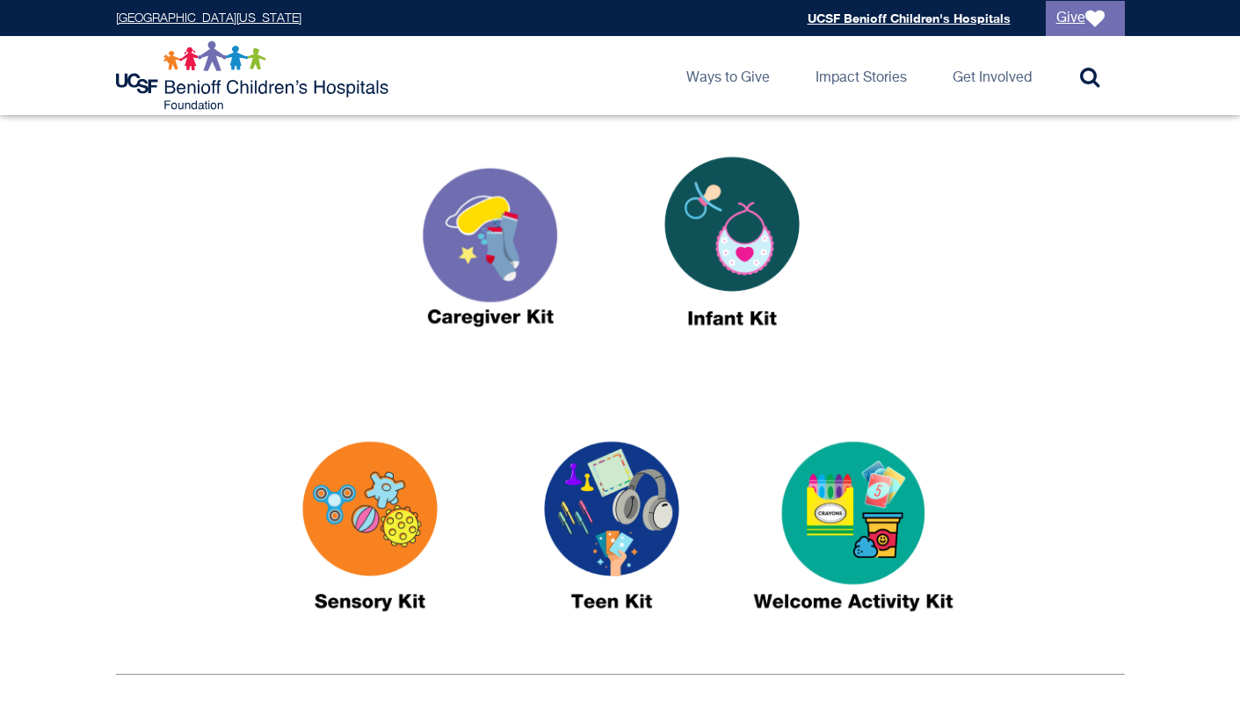
scroll to position [656, 0]
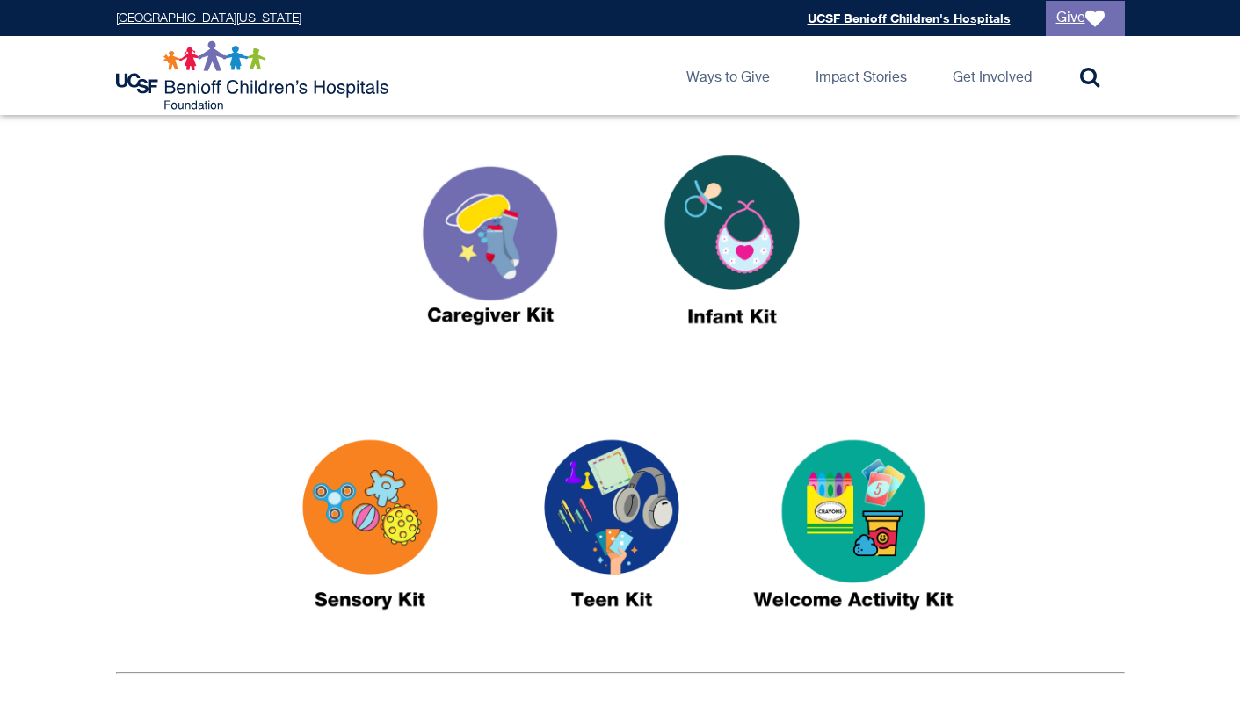
click at [335, 484] on img at bounding box center [370, 532] width 220 height 253
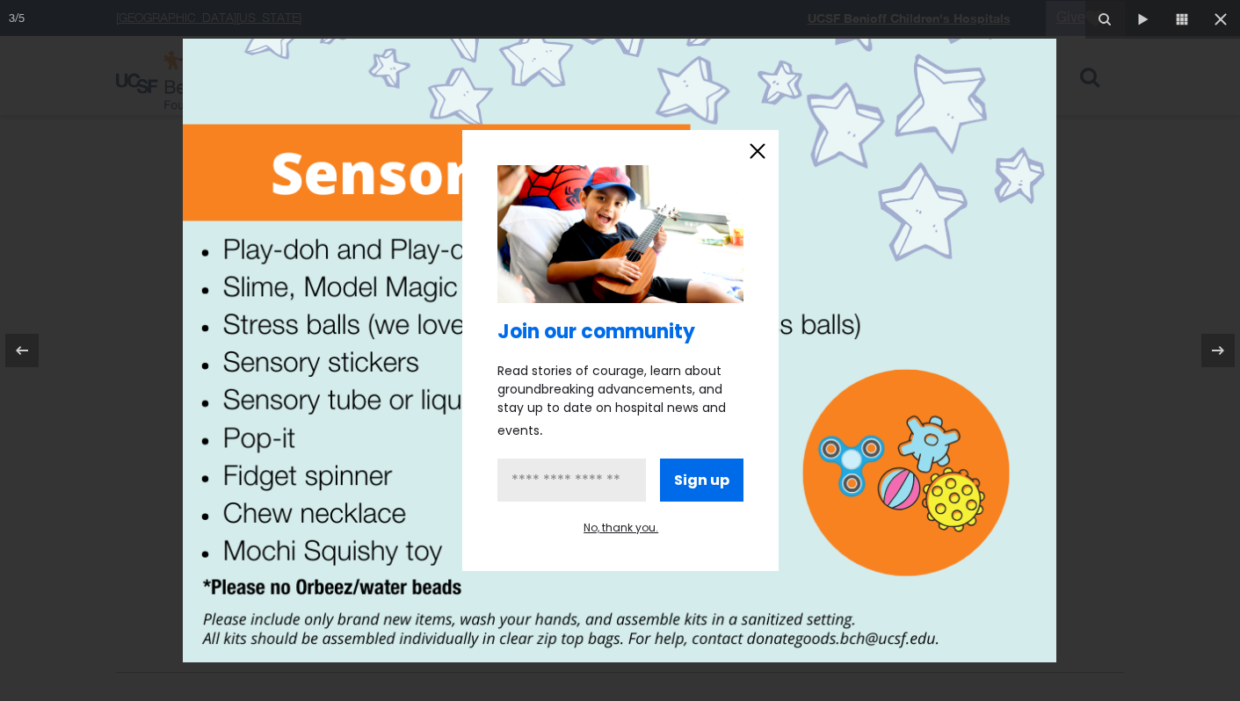
click at [759, 154] on icon "information" at bounding box center [758, 151] width 26 height 26
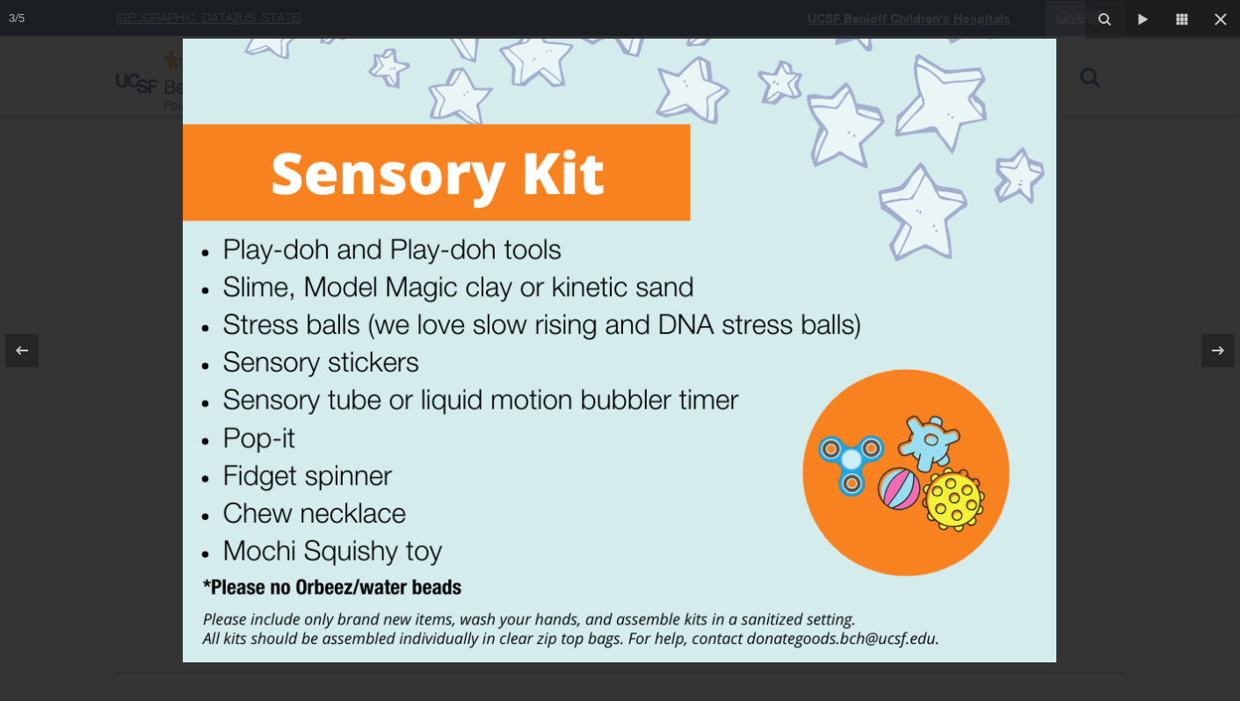
click at [1095, 249] on div at bounding box center [620, 350] width 1240 height 701
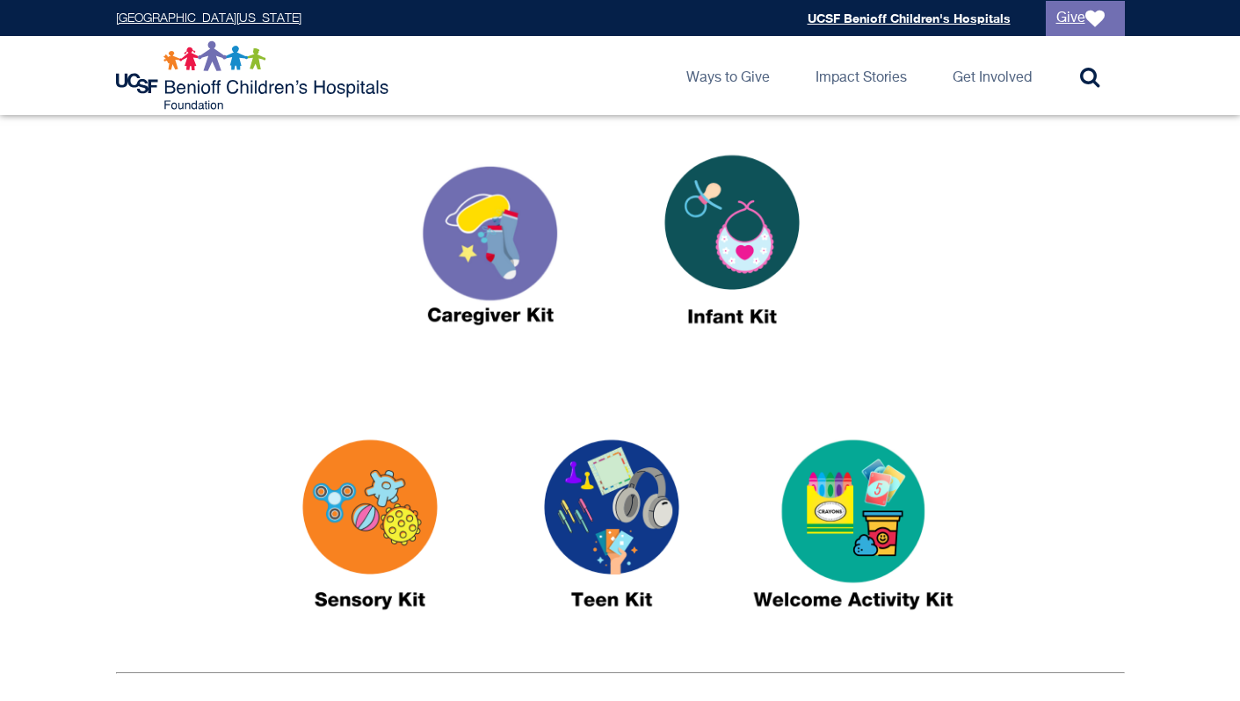
click at [824, 532] on img at bounding box center [854, 532] width 220 height 253
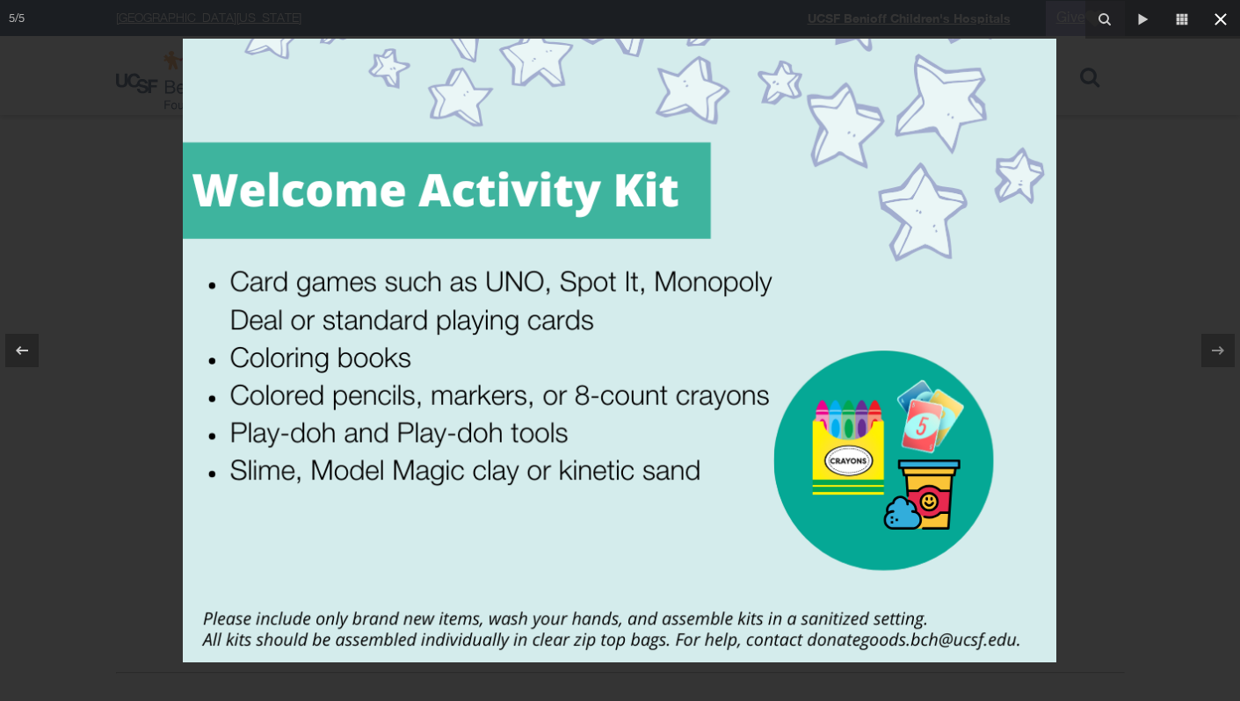
click at [1213, 28] on icon at bounding box center [1220, 19] width 21 height 21
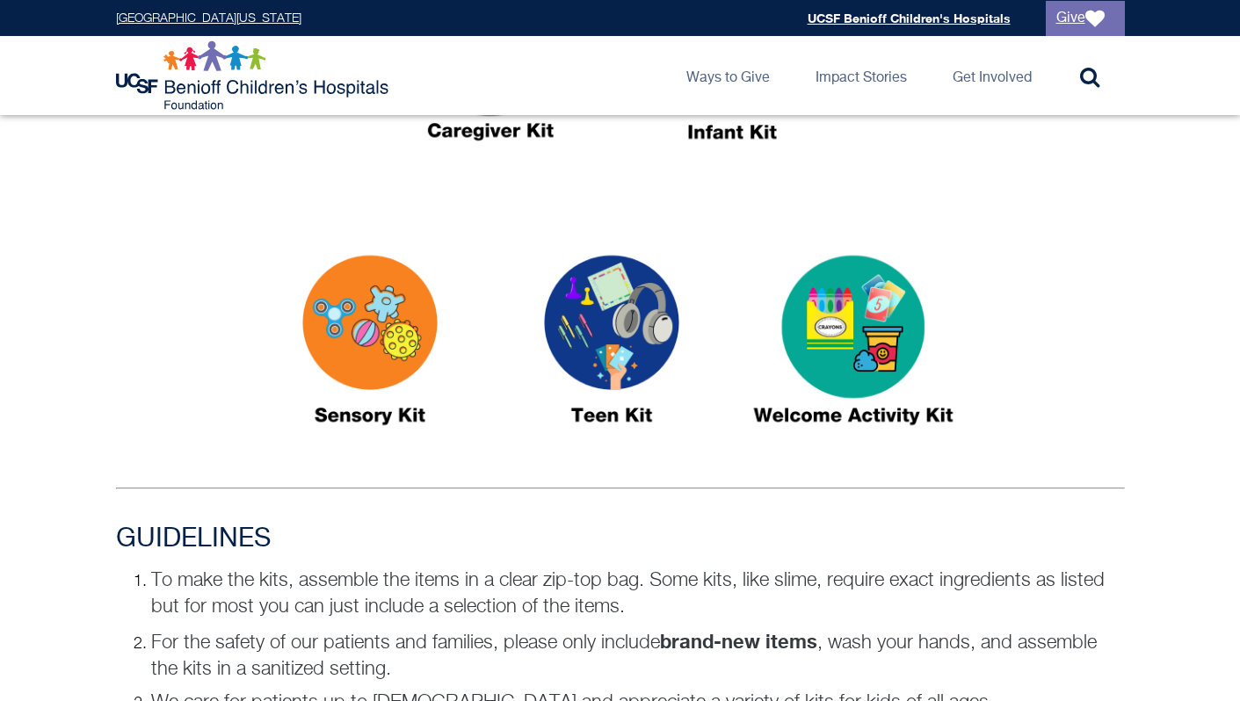
scroll to position [804, 0]
